Goal: Task Accomplishment & Management: Manage account settings

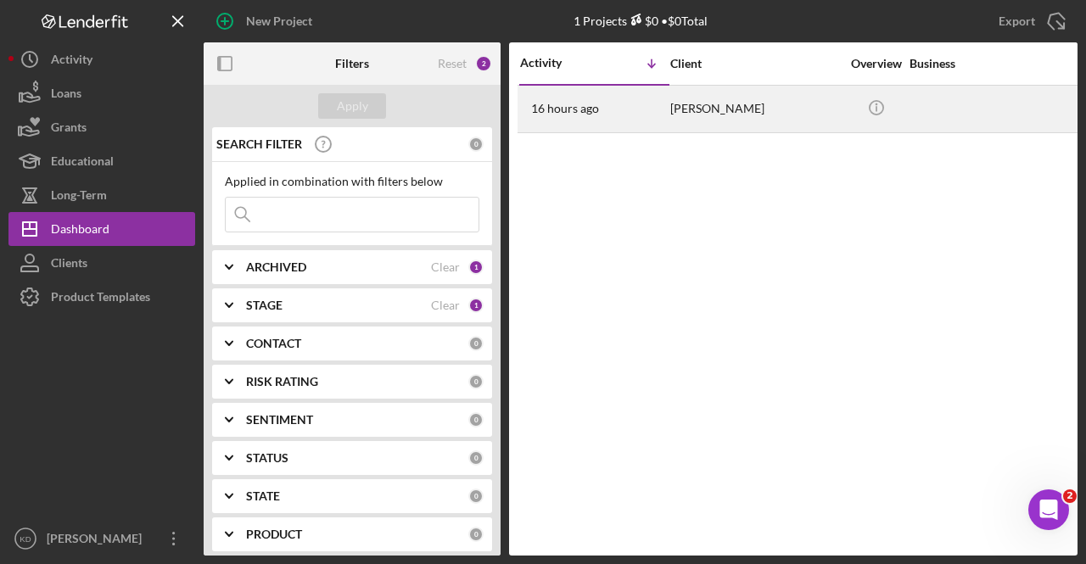
click at [753, 127] on div "[PERSON_NAME]" at bounding box center [755, 109] width 170 height 45
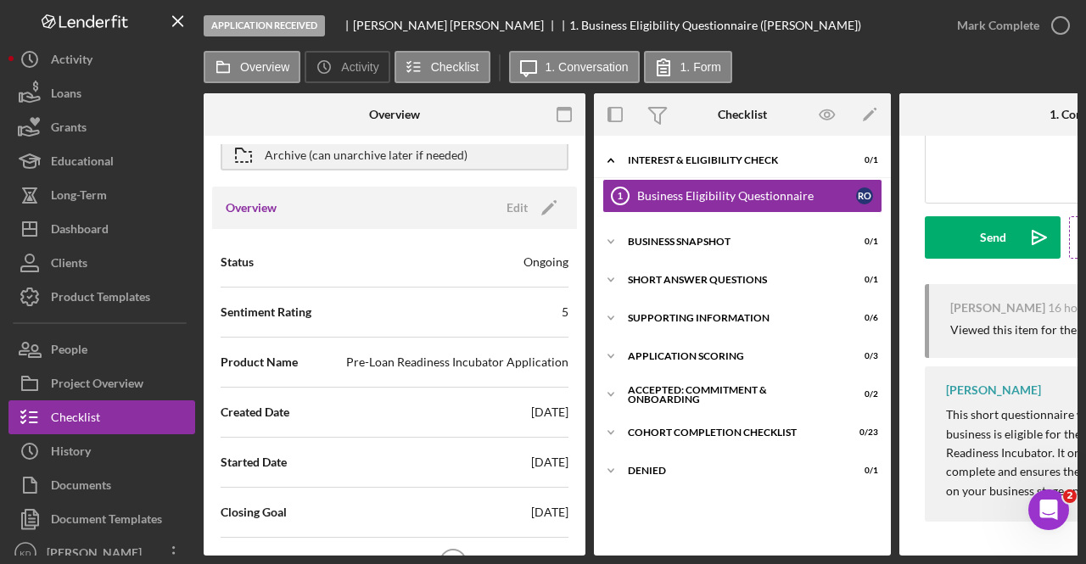
click at [483, 433] on div "Created Date [DATE]" at bounding box center [395, 413] width 348 height 50
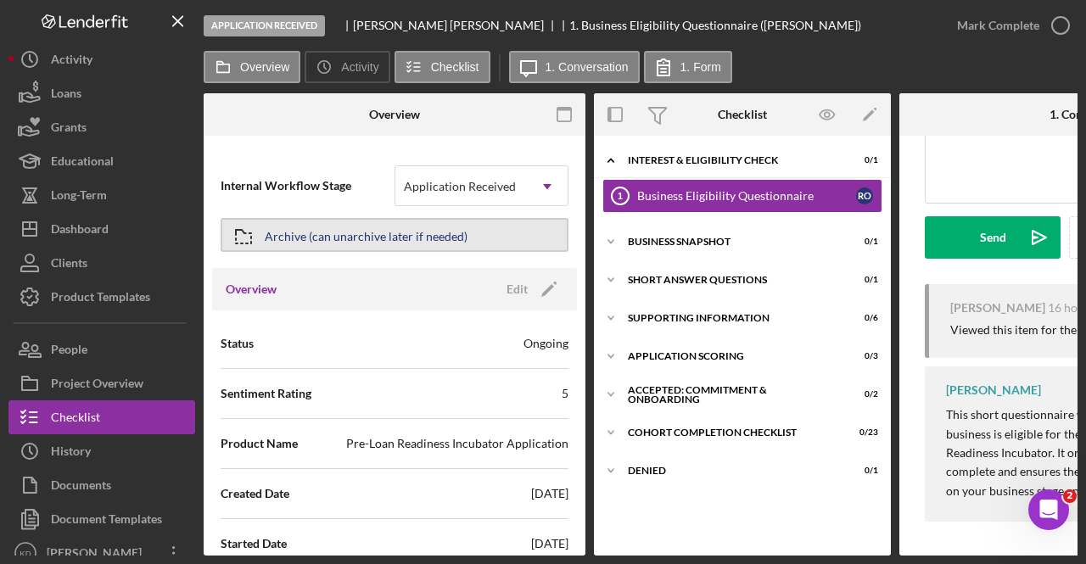
click at [402, 237] on div "Archive (can unarchive later if needed)" at bounding box center [366, 235] width 203 height 31
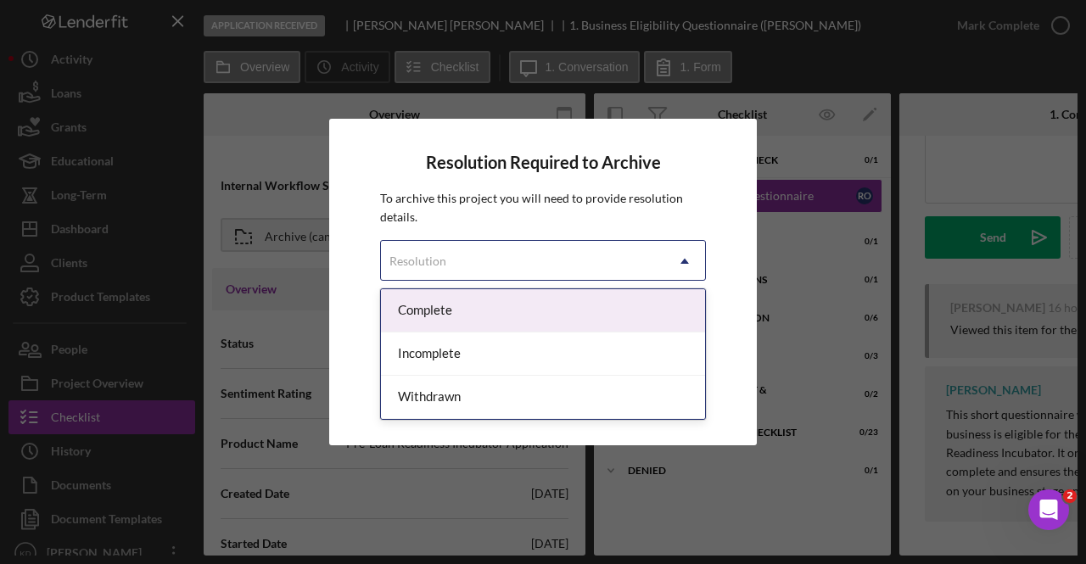
click at [511, 254] on div "Resolution" at bounding box center [522, 261] width 283 height 39
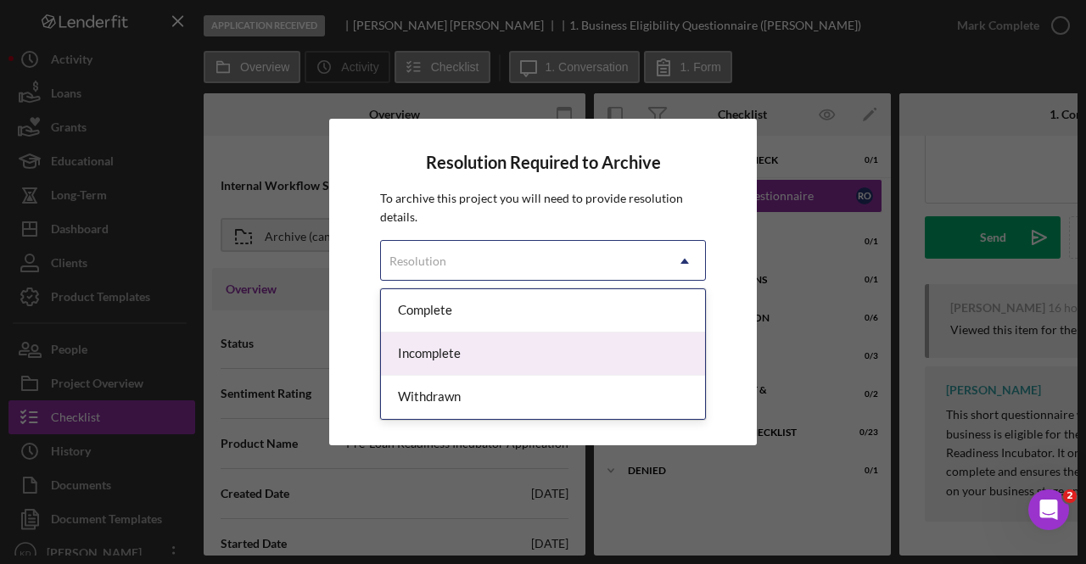
click at [521, 354] on div "Incomplete" at bounding box center [543, 354] width 324 height 43
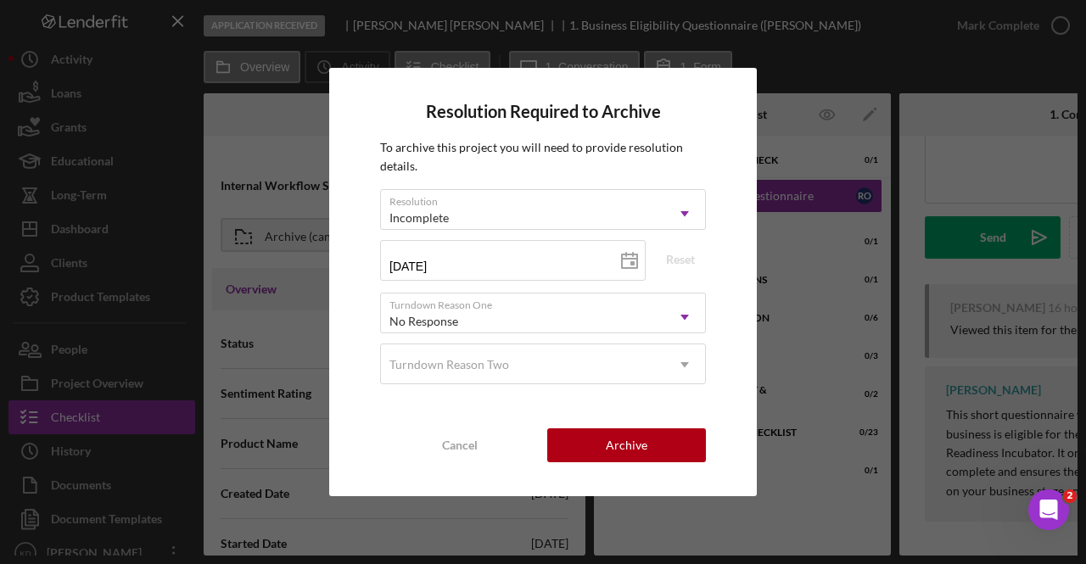
click at [521, 354] on div "Turndown Reason Two" at bounding box center [522, 364] width 283 height 39
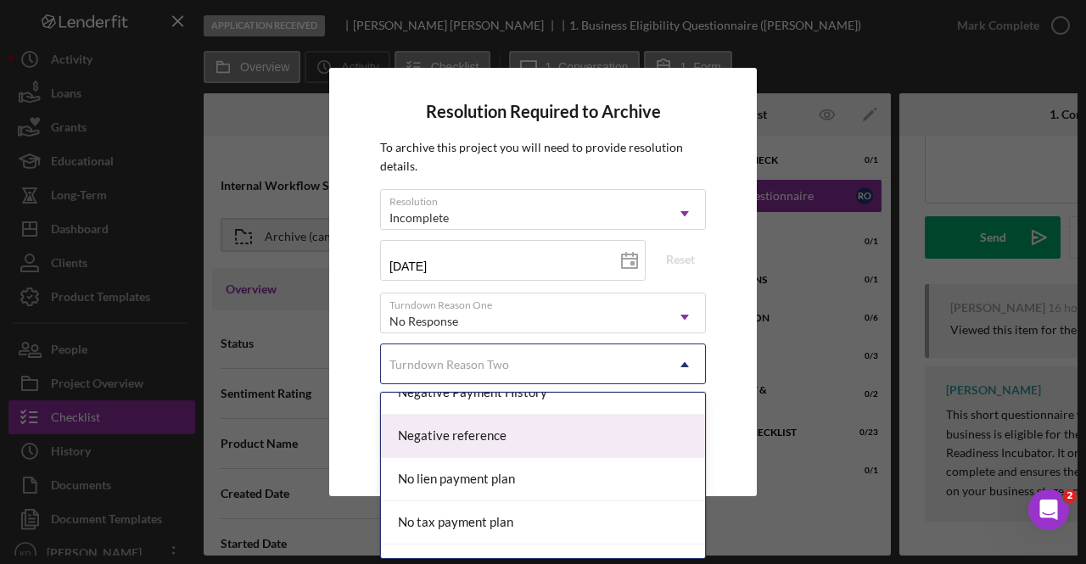
scroll to position [1148, 0]
click at [587, 437] on div "Negative reference" at bounding box center [543, 434] width 324 height 43
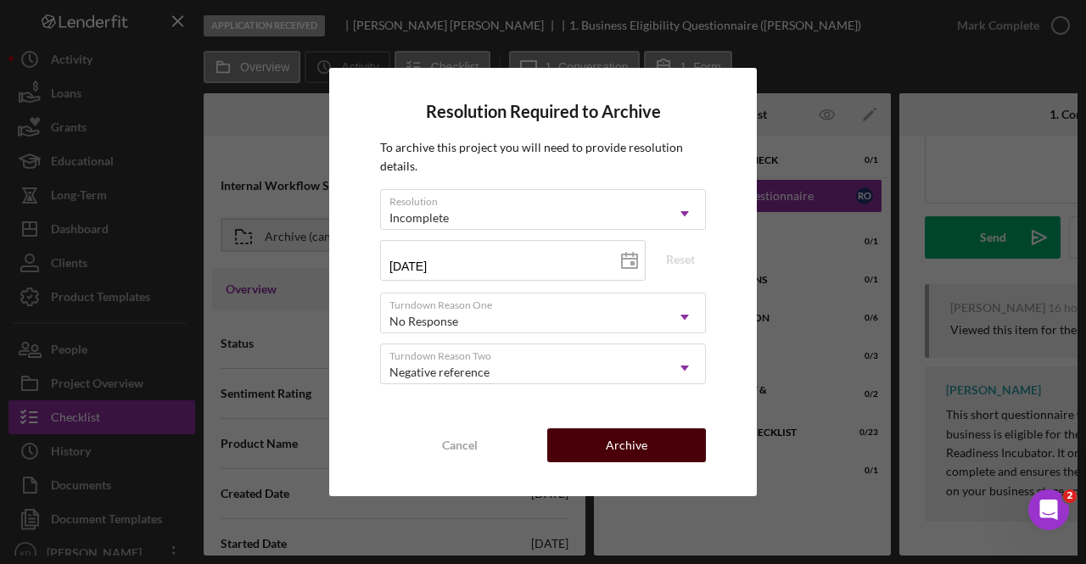
click at [669, 436] on button "Archive" at bounding box center [626, 445] width 159 height 34
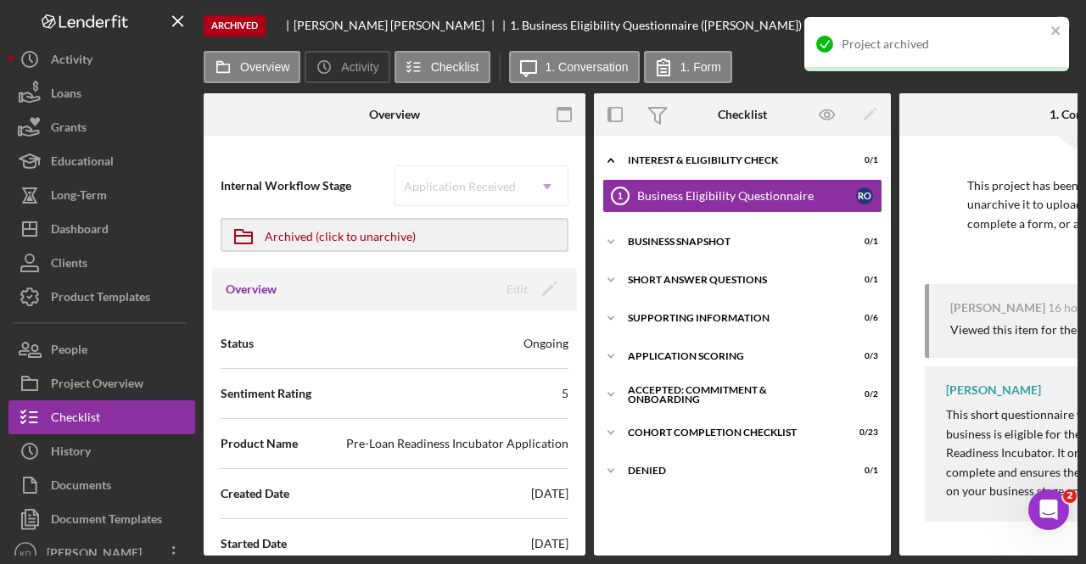
scroll to position [100, 0]
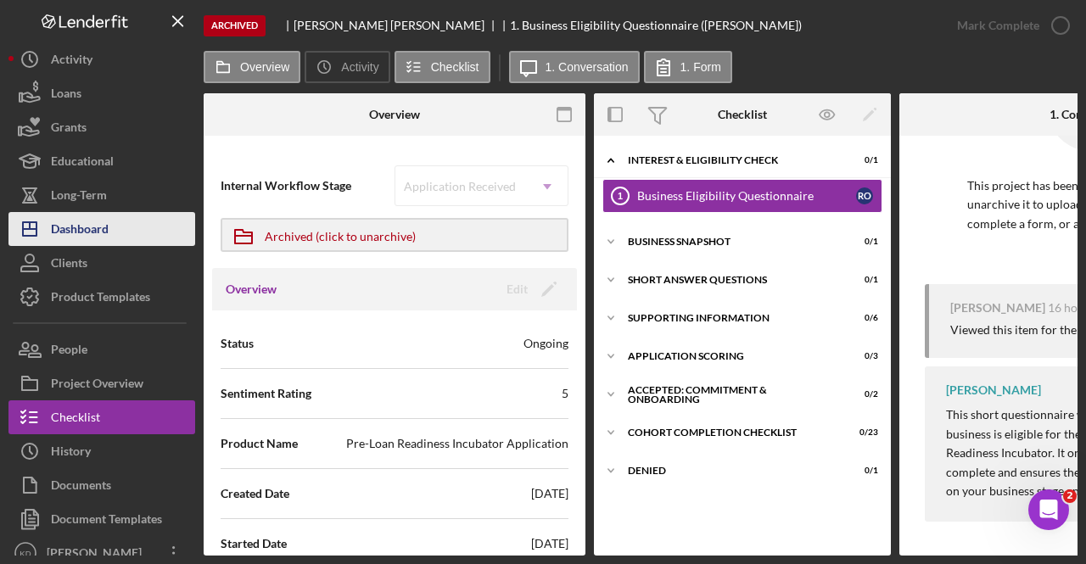
click at [107, 233] on div "Dashboard" at bounding box center [80, 231] width 58 height 38
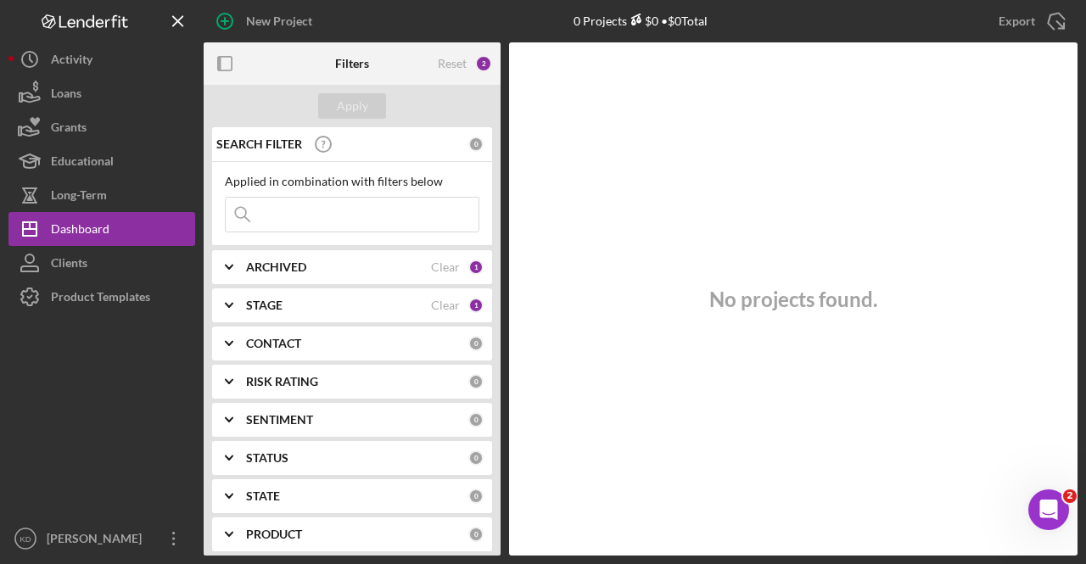
click at [8, 212] on button "Icon/Dashboard Dashboard" at bounding box center [101, 229] width 187 height 34
click at [264, 305] on b "STAGE" at bounding box center [264, 306] width 36 height 14
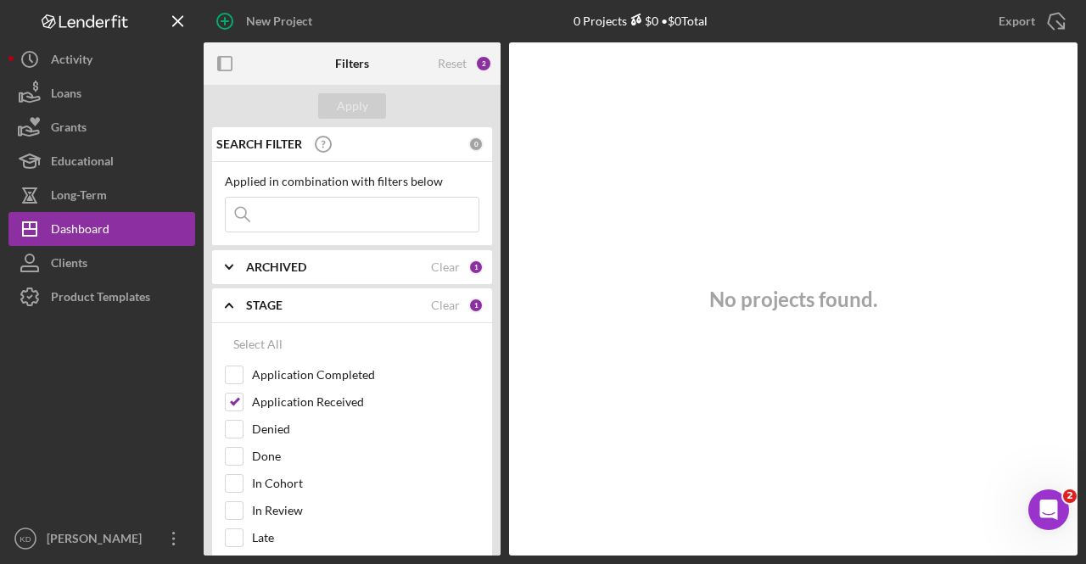
scroll to position [134, 0]
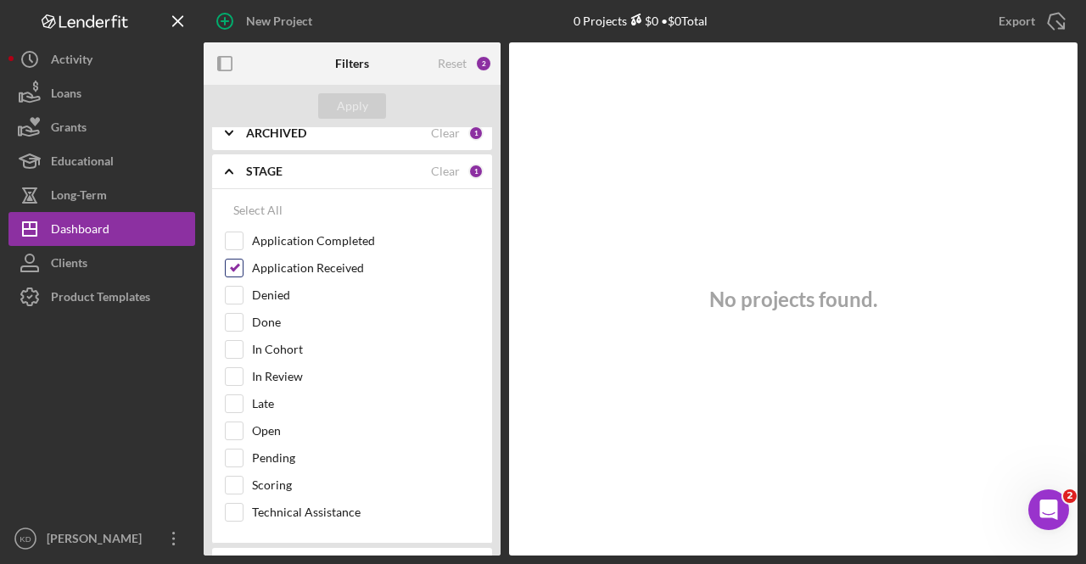
click at [234, 268] on input "Application Received" at bounding box center [234, 268] width 17 height 17
checkbox input "false"
click at [303, 160] on div "STAGE 0" at bounding box center [365, 171] width 238 height 34
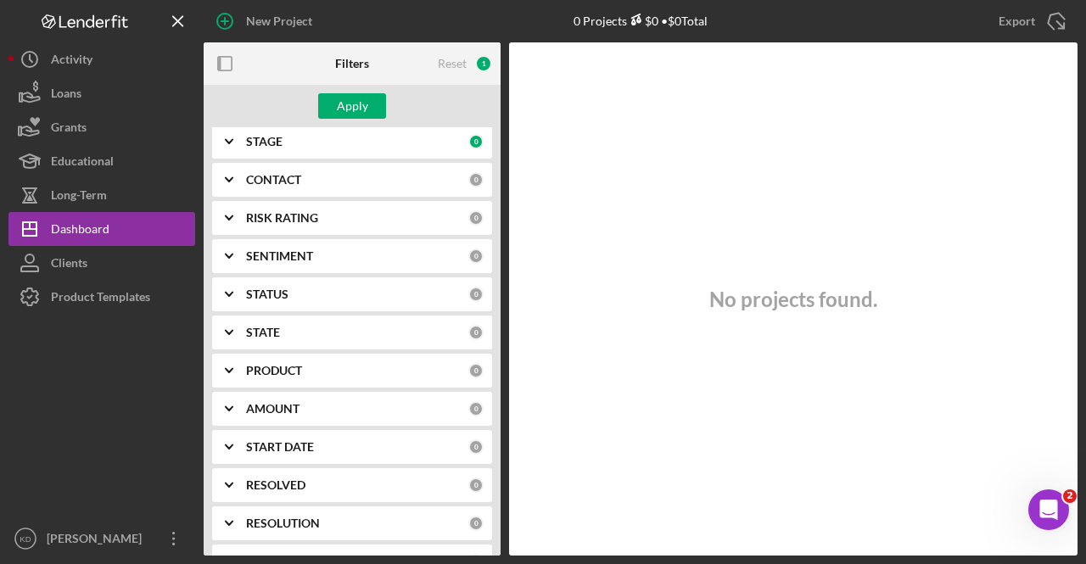
scroll to position [165, 0]
click at [303, 160] on div "SEARCH FILTER 0 Applied in combination with filters below Icon/Menu Close Icon/…" at bounding box center [352, 341] width 297 height 428
click at [301, 172] on b "CONTACT" at bounding box center [273, 179] width 55 height 14
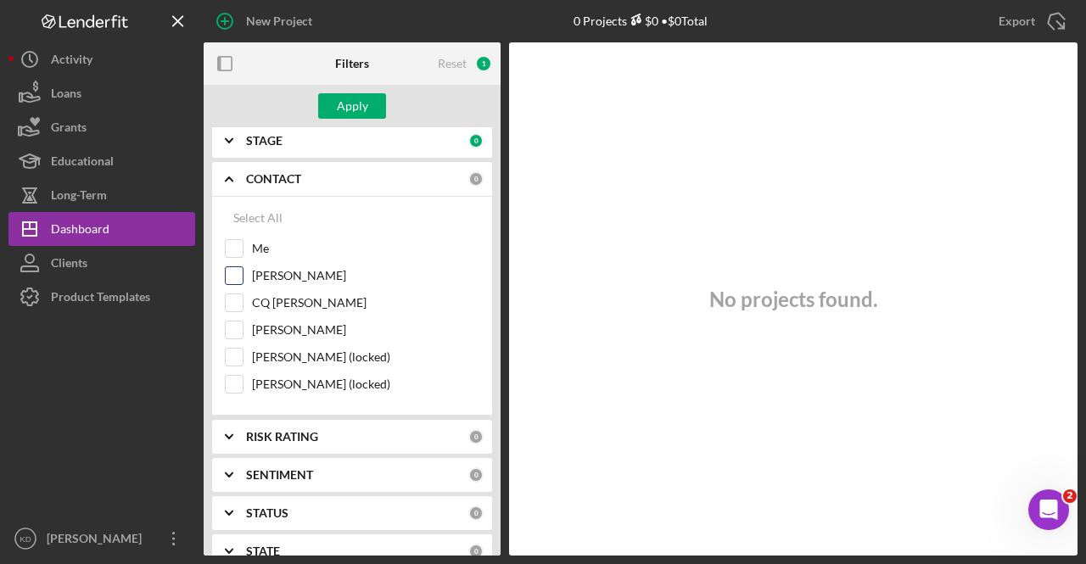
click at [235, 274] on input "[PERSON_NAME]" at bounding box center [234, 275] width 17 height 17
checkbox input "true"
click at [372, 111] on button "Apply" at bounding box center [352, 105] width 68 height 25
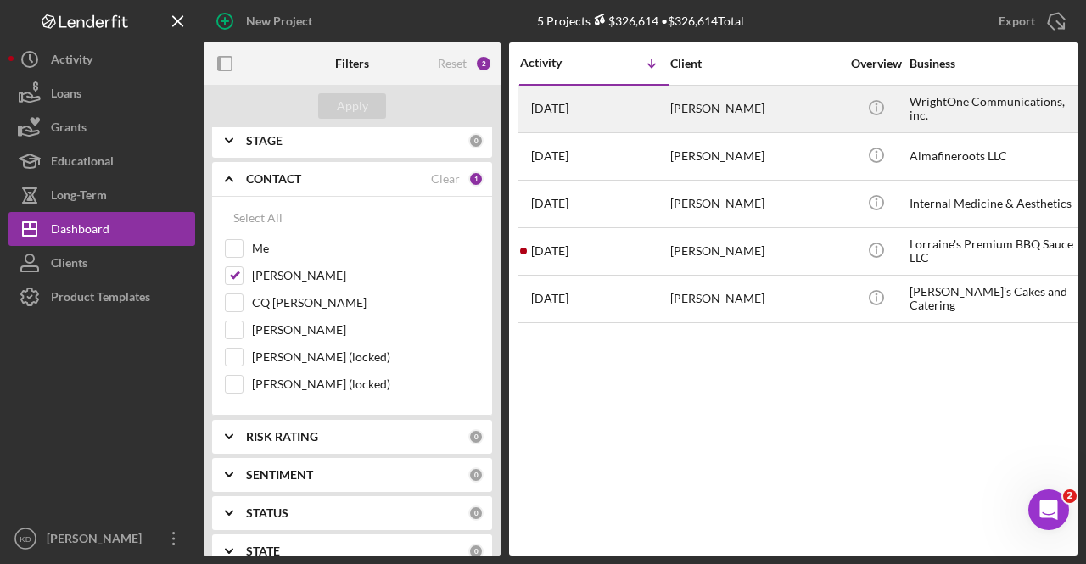
click at [799, 123] on div "[PERSON_NAME]" at bounding box center [755, 109] width 170 height 45
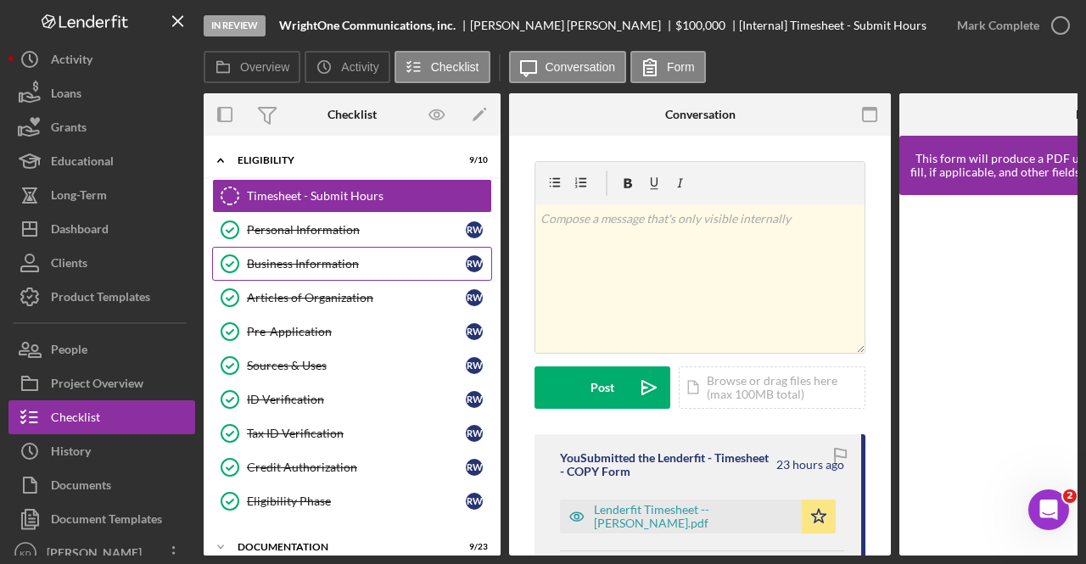
click at [289, 260] on div "Business Information" at bounding box center [356, 264] width 219 height 14
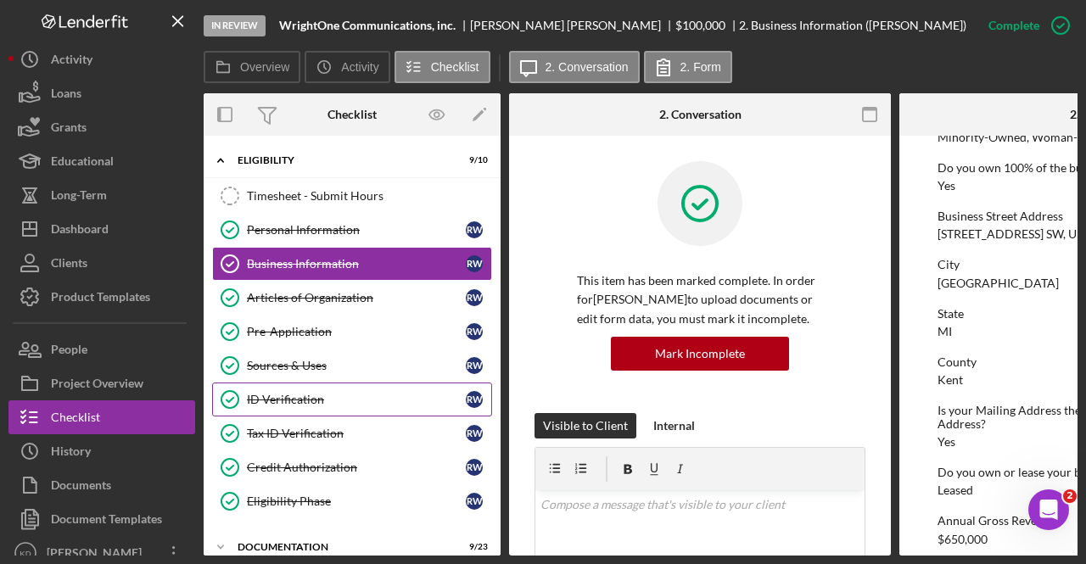
scroll to position [170, 0]
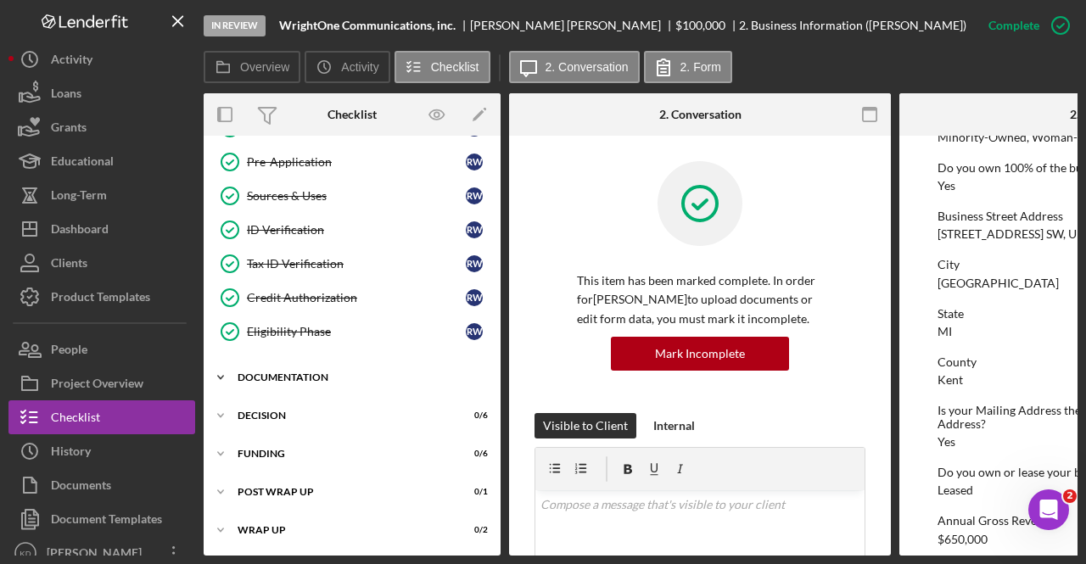
click at [305, 377] on div "Icon/Expander Documentation 9 / 23" at bounding box center [352, 378] width 297 height 34
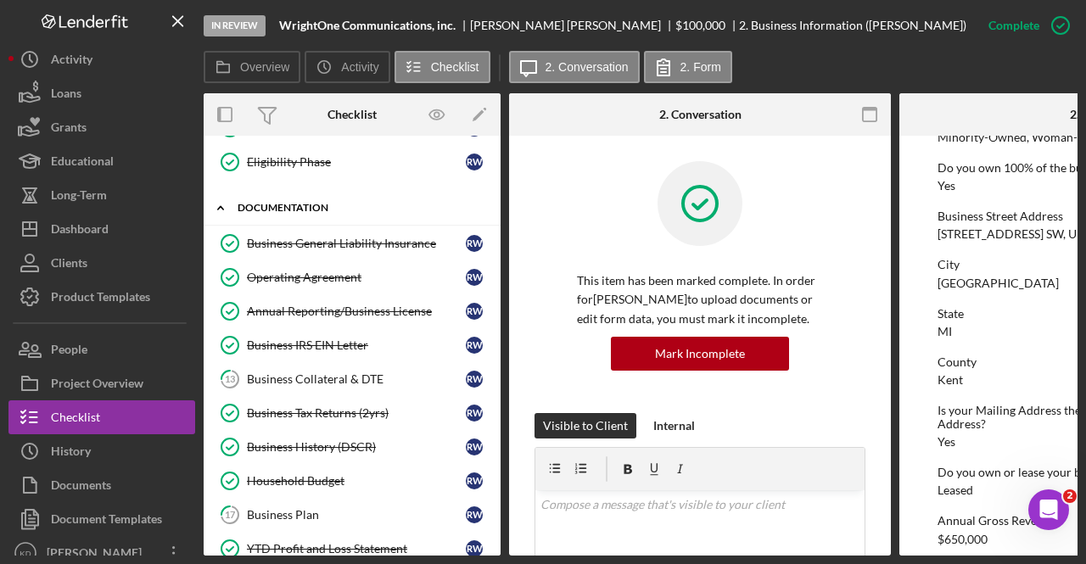
scroll to position [338, 0]
